Goal: Information Seeking & Learning: Learn about a topic

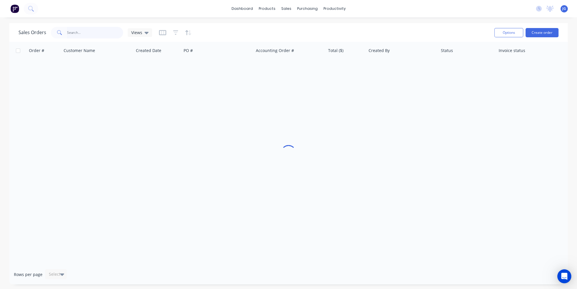
click at [111, 30] on input "text" at bounding box center [95, 33] width 56 height 12
type input "96605"
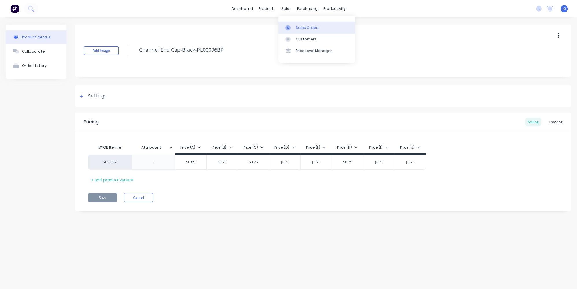
click at [289, 27] on icon at bounding box center [287, 27] width 5 height 5
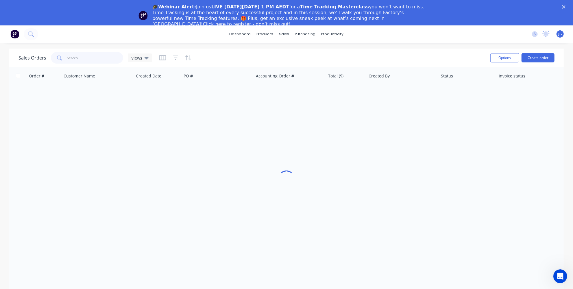
click at [90, 62] on input "text" at bounding box center [95, 58] width 56 height 12
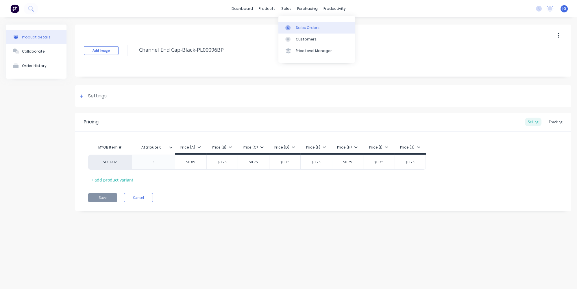
click at [291, 26] on div at bounding box center [289, 27] width 9 height 5
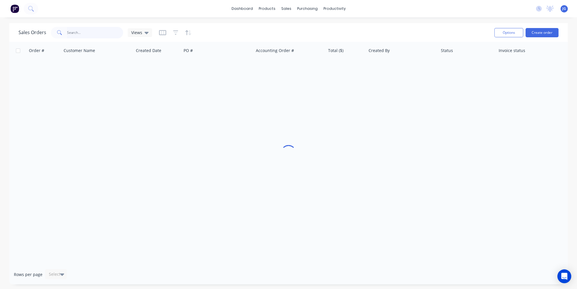
click at [99, 33] on input "text" at bounding box center [95, 33] width 56 height 12
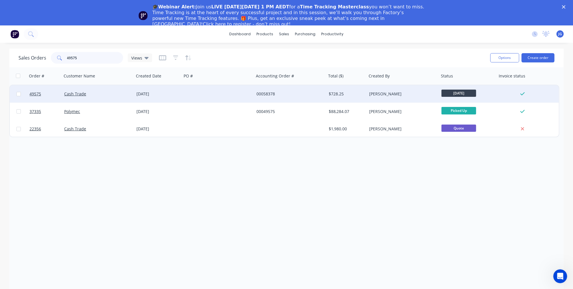
type input "49575"
click at [97, 93] on div "Cash Trade" at bounding box center [96, 94] width 64 height 6
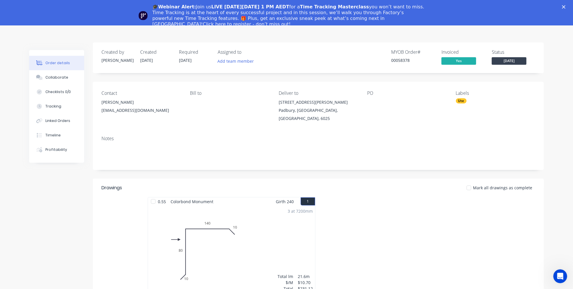
scroll to position [2, 0]
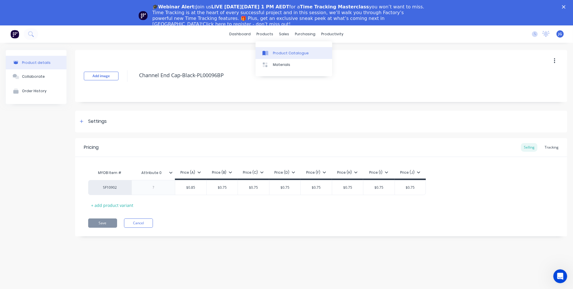
click at [276, 51] on div "Product Catalogue" at bounding box center [291, 53] width 36 height 5
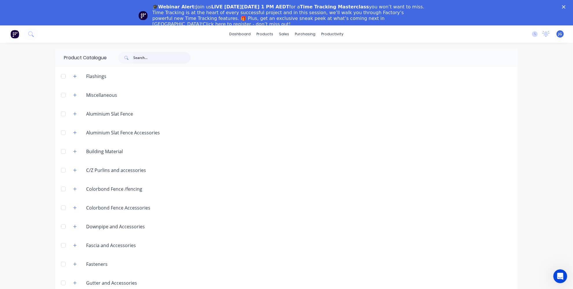
click at [144, 57] on input "text" at bounding box center [161, 58] width 57 height 12
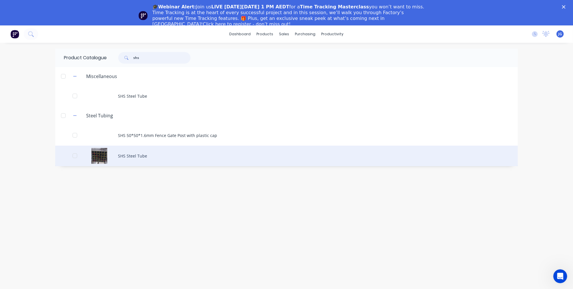
type input "shs"
click at [131, 154] on div "SHS Steel Tube" at bounding box center [286, 156] width 462 height 21
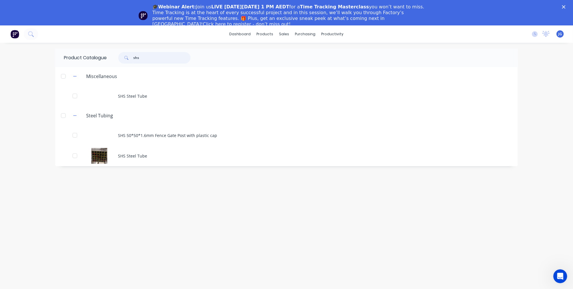
drag, startPoint x: 160, startPoint y: 52, endPoint x: 113, endPoint y: 46, distance: 46.9
click at [113, 46] on div "dashboard products sales purchasing productivity dashboard products Product Cat…" at bounding box center [286, 169] width 573 height 289
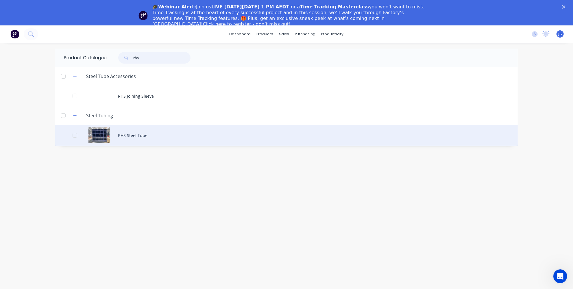
type input "rhs"
click at [139, 131] on div "RHS Steel Tube" at bounding box center [286, 135] width 462 height 21
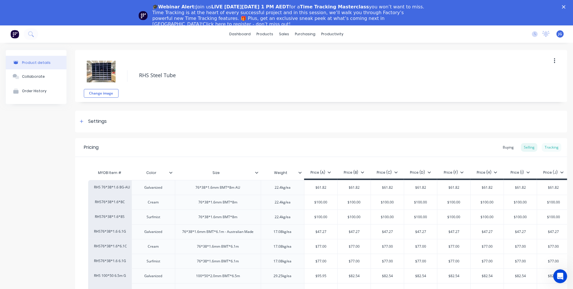
click at [552, 149] on div "Tracking" at bounding box center [552, 147] width 20 height 9
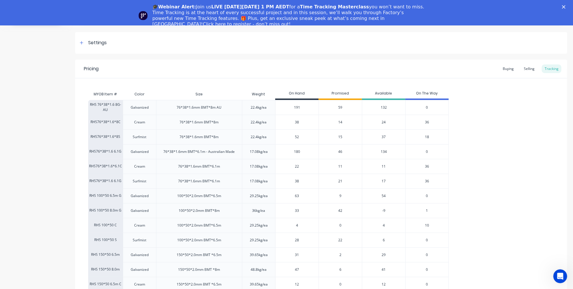
scroll to position [26, 0]
